Goal: Check status

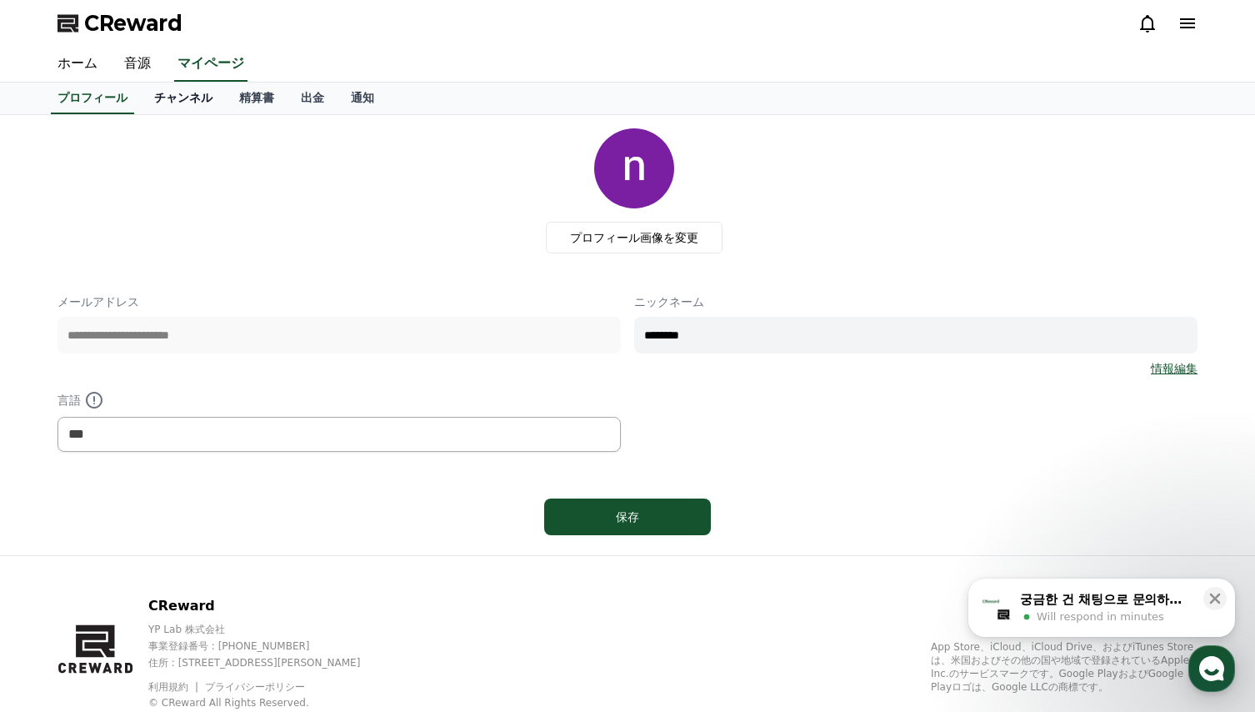
click at [160, 97] on link "チャンネル" at bounding box center [183, 99] width 85 height 32
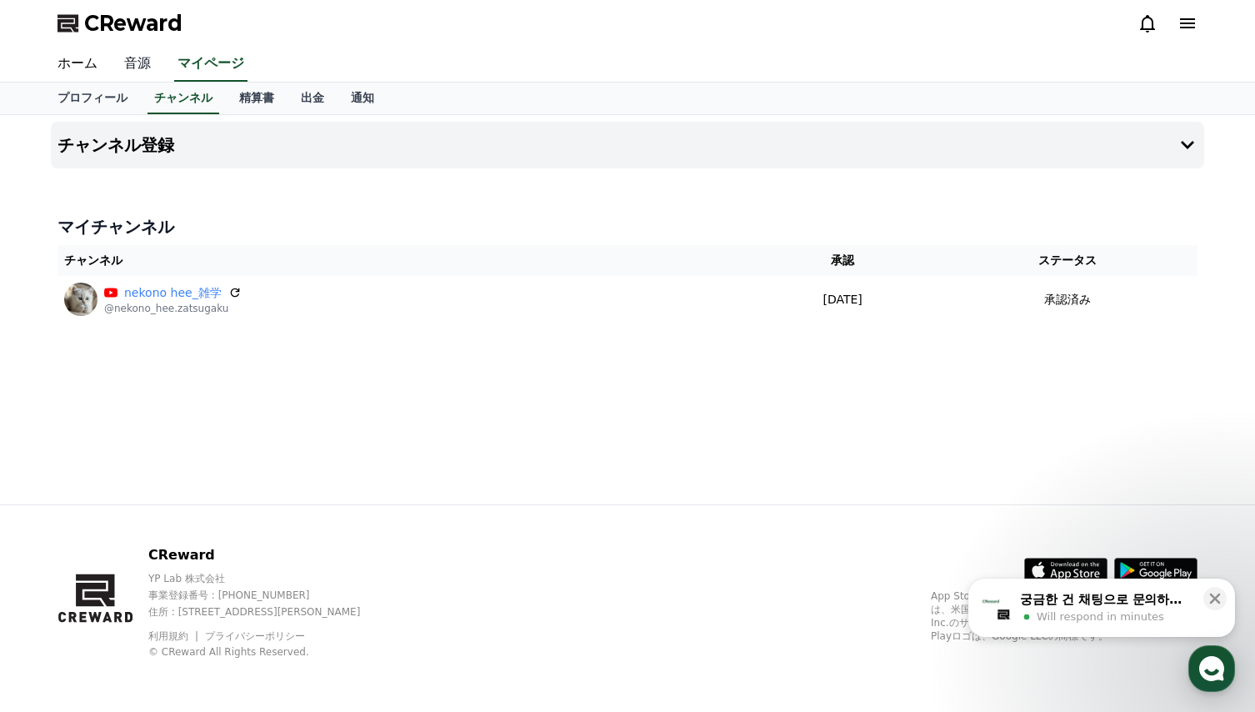
click at [134, 64] on link "音源" at bounding box center [137, 64] width 53 height 35
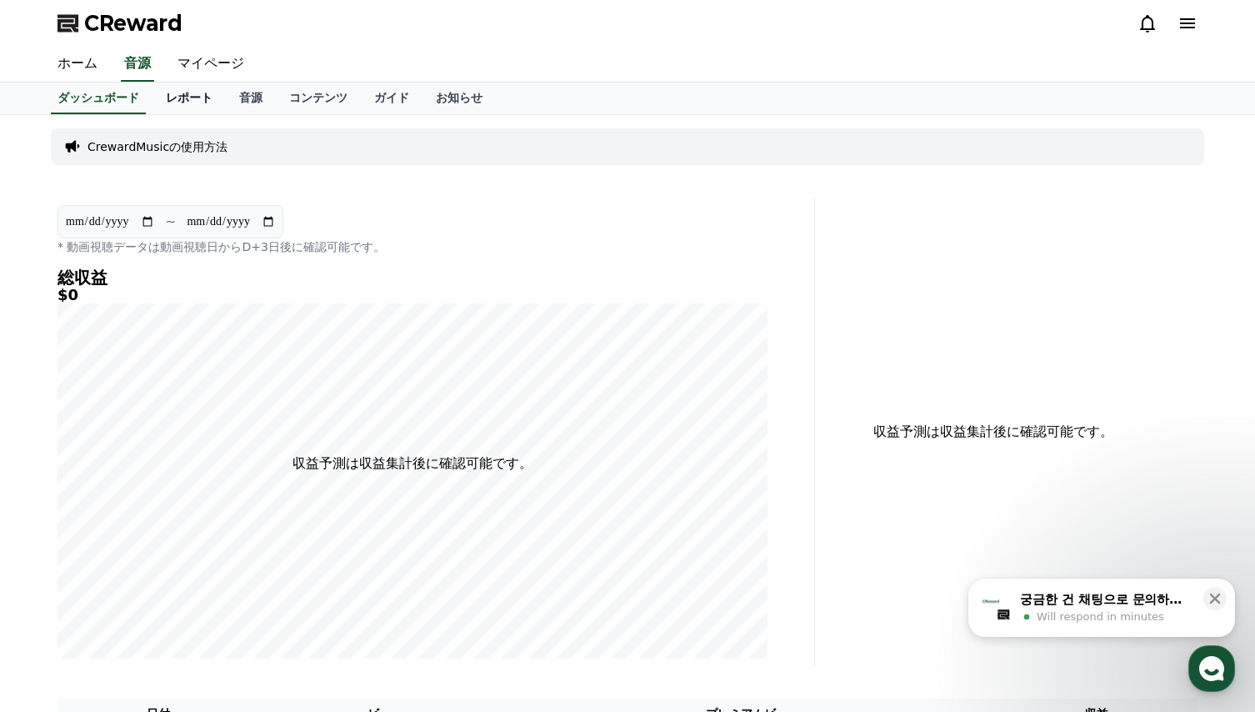
click at [172, 103] on link "レポート" at bounding box center [189, 99] width 73 height 32
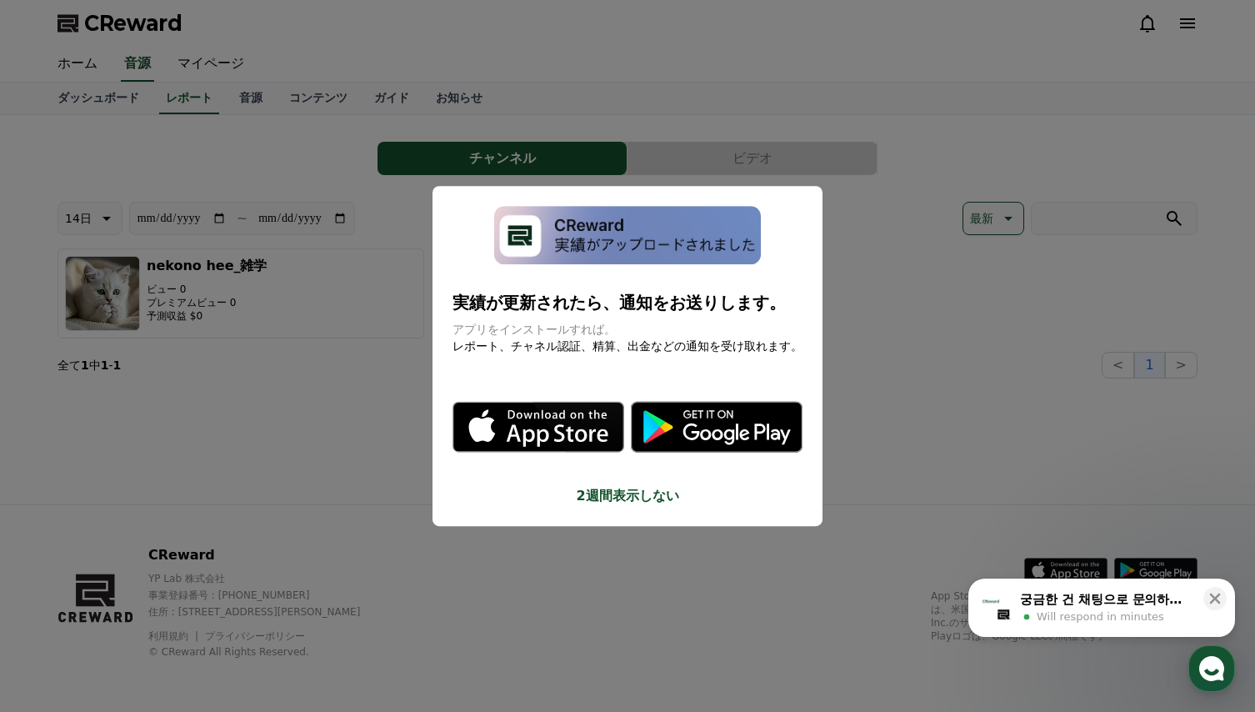
click at [353, 419] on button "close modal" at bounding box center [627, 356] width 1255 height 712
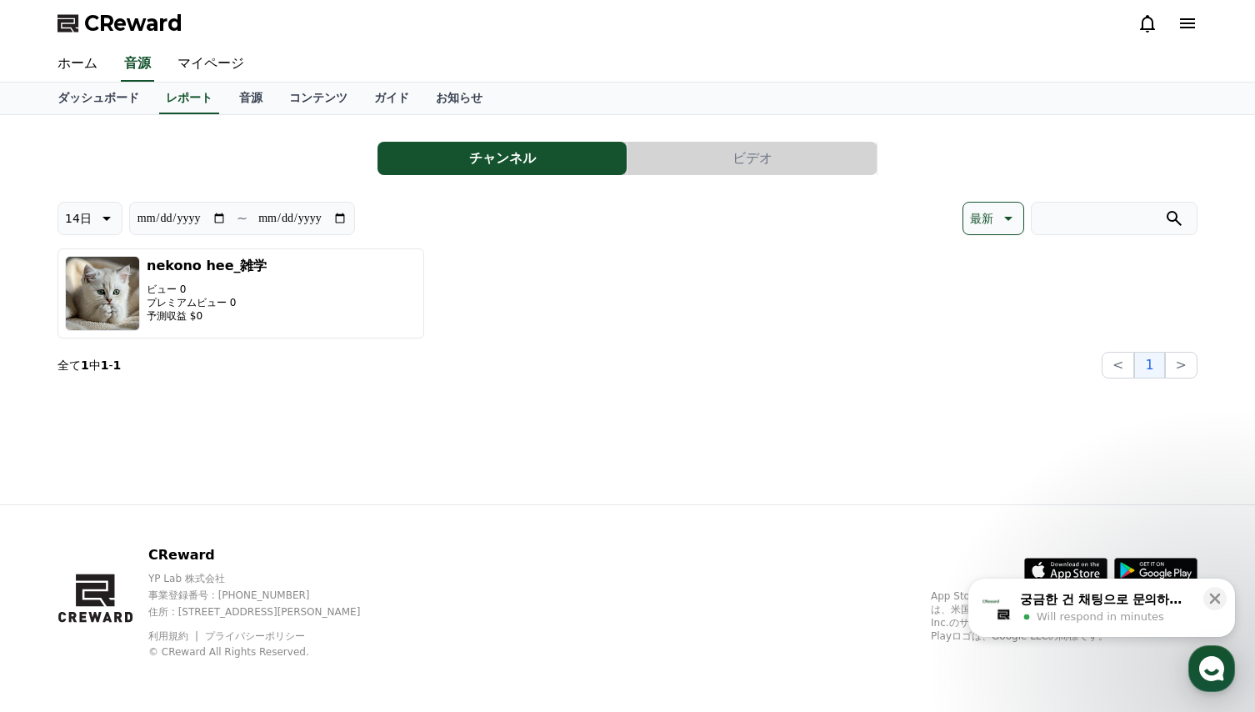
click at [1013, 215] on icon at bounding box center [1007, 218] width 20 height 20
click at [983, 303] on button "視聴数" at bounding box center [987, 304] width 48 height 37
click at [108, 219] on icon at bounding box center [105, 218] width 20 height 20
click at [74, 391] on button "30日" at bounding box center [78, 391] width 40 height 37
type input "**********"
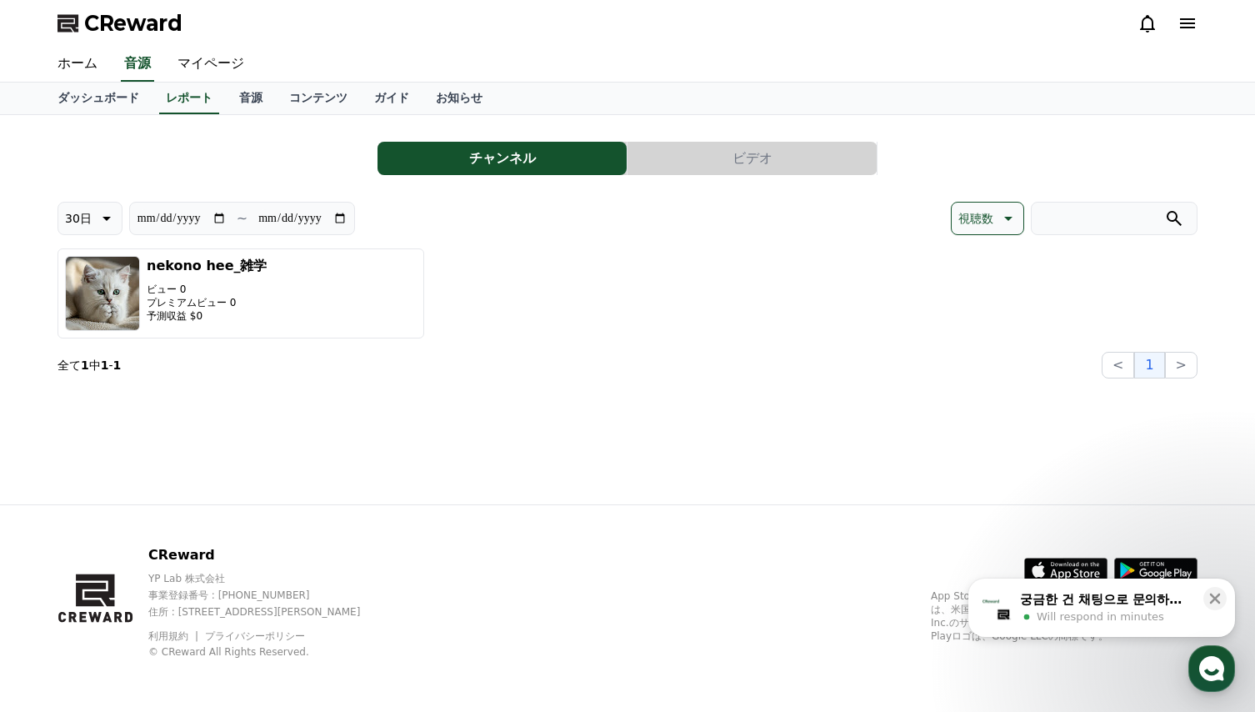
click at [446, 418] on div "**********" at bounding box center [627, 309] width 1167 height 389
click at [80, 93] on link "ダッシュボード" at bounding box center [98, 99] width 108 height 32
